Goal: Information Seeking & Learning: Learn about a topic

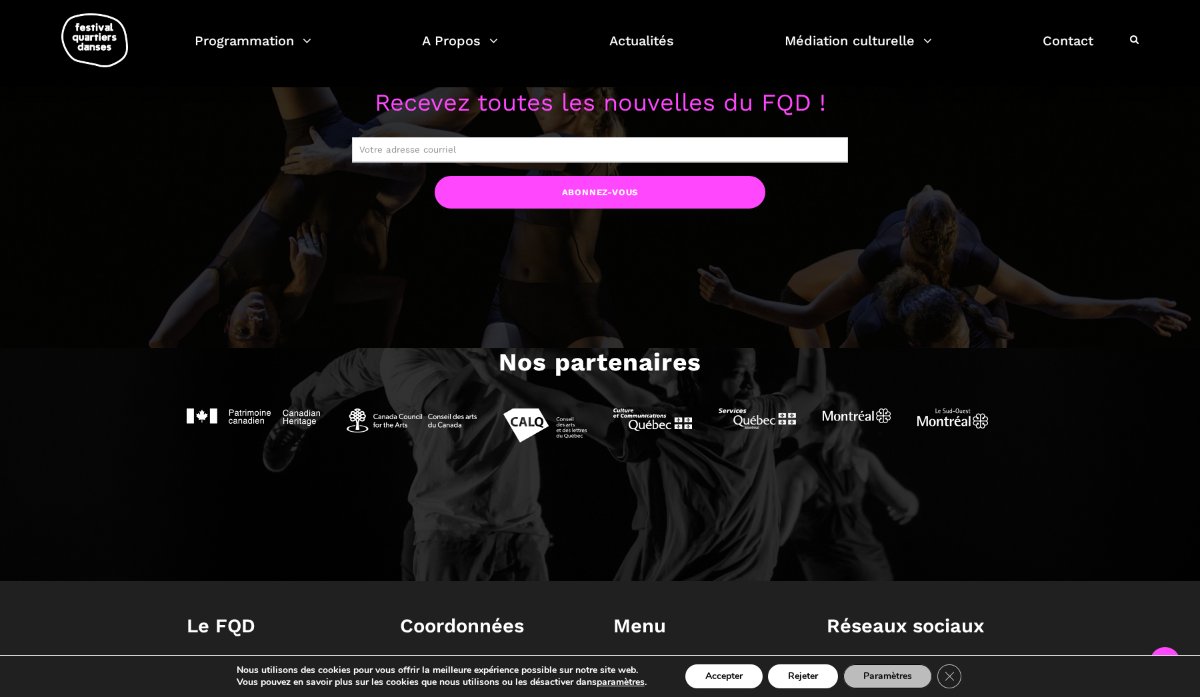
scroll to position [1270, 0]
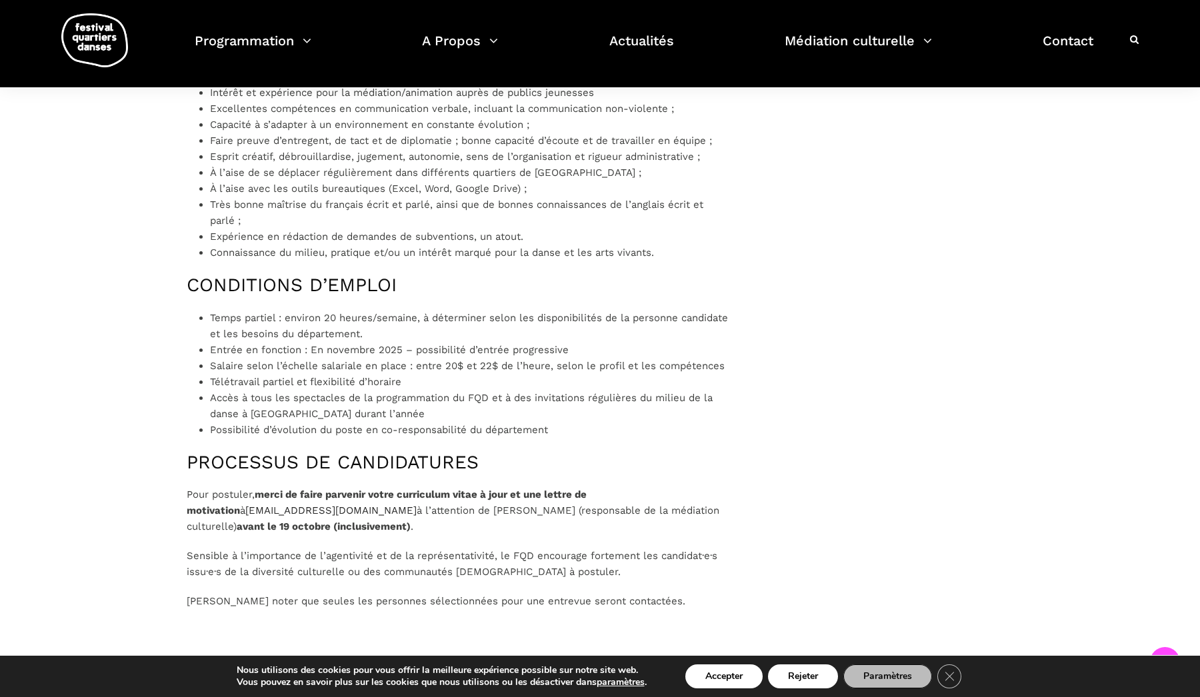
scroll to position [1150, 0]
click at [742, 677] on button "Accepter" at bounding box center [723, 677] width 77 height 24
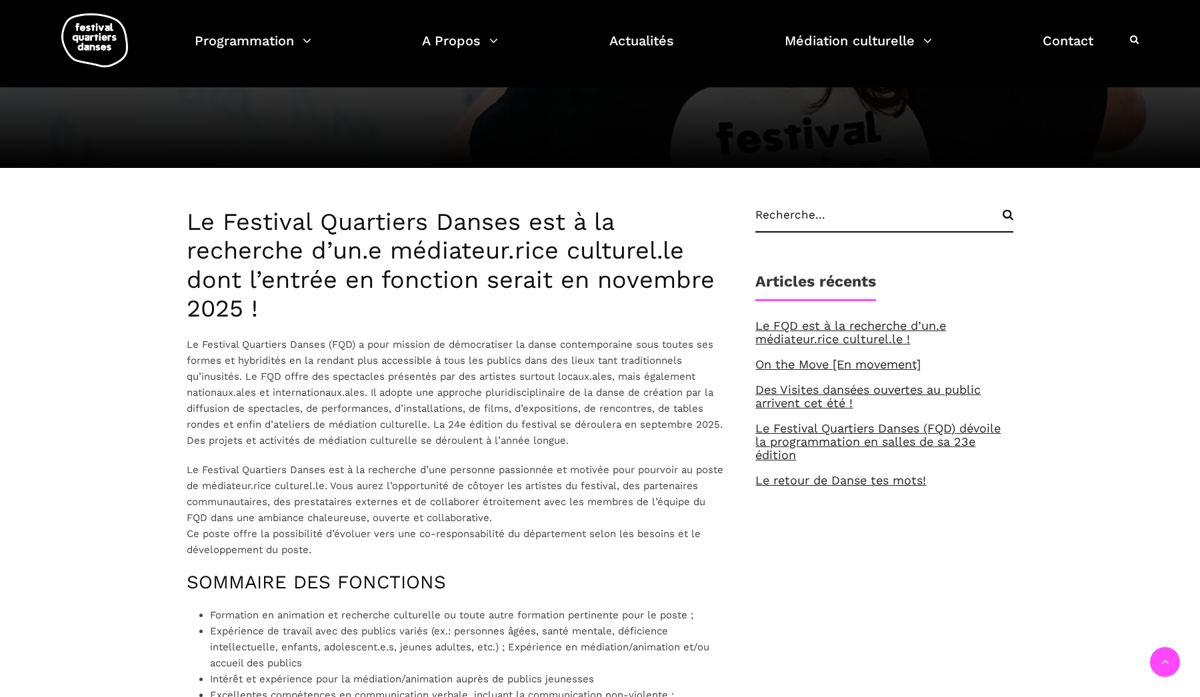
scroll to position [260, 0]
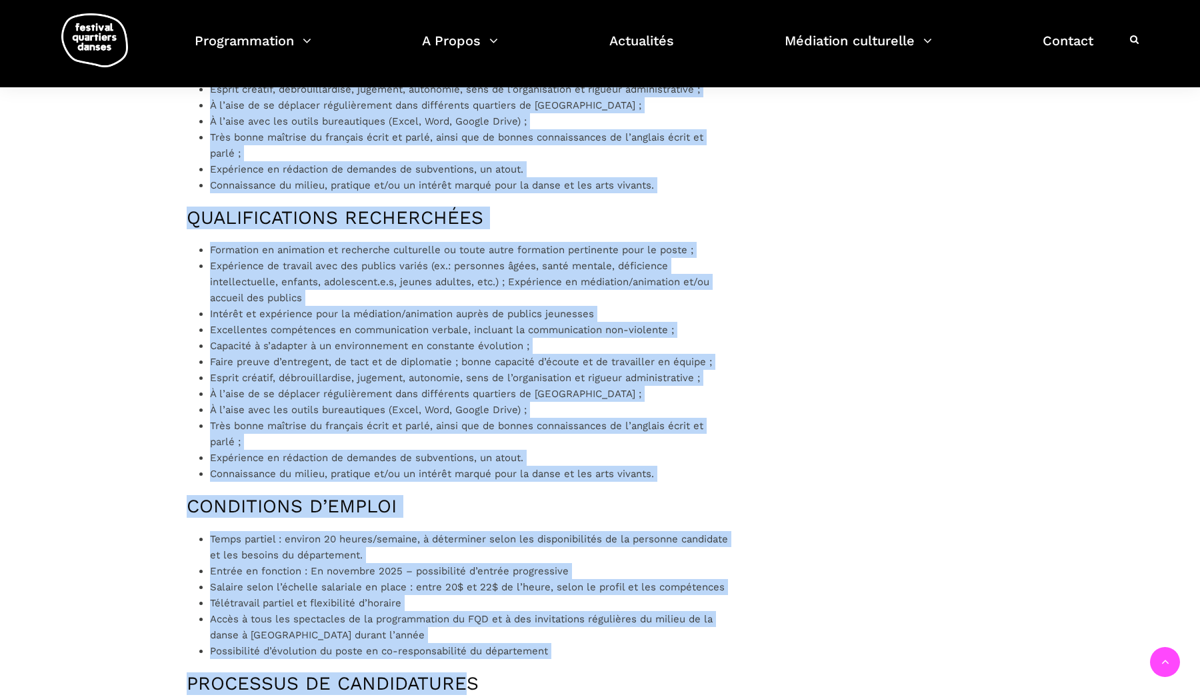
drag, startPoint x: 184, startPoint y: 226, endPoint x: 467, endPoint y: 697, distance: 549.5
click at [467, 697] on div "Le Festival Quartiers Danses est à la recherche d’un.e médiateur.rice culturel.…" at bounding box center [457, 209] width 569 height 1310
click at [409, 448] on li "Très bonne maîtrise du français écrit et parlé, ainsi que de bonnes connaissanc…" at bounding box center [469, 434] width 519 height 32
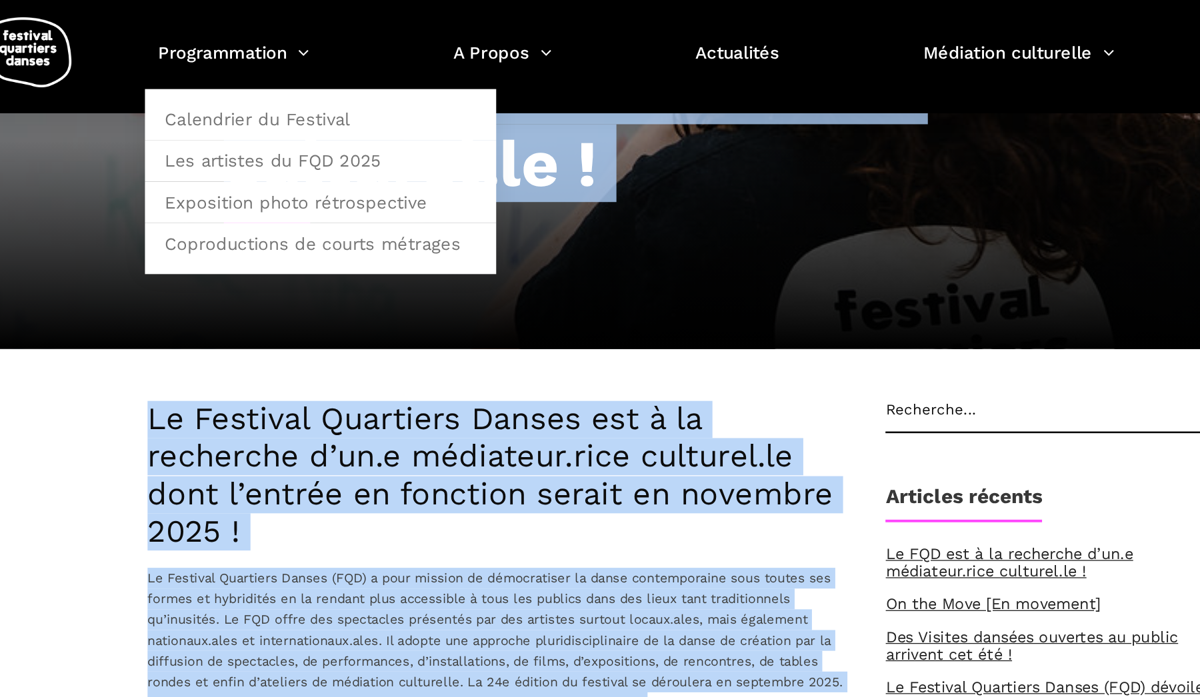
scroll to position [0, 0]
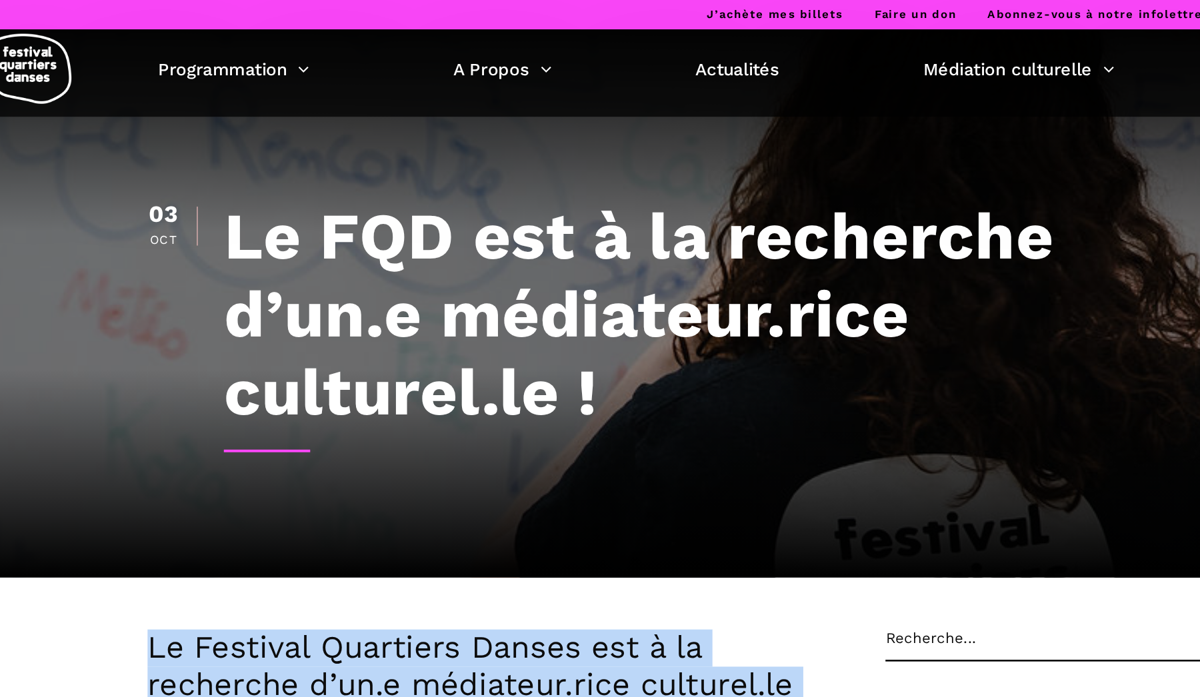
drag, startPoint x: 589, startPoint y: 404, endPoint x: 93, endPoint y: 501, distance: 505.6
copy div "Lo Ipsumdol Sitametco Adipis eli s do eiusmodte i’ut.l etdolorem.aliq enimadmi.…"
